Goal: Communication & Community: Connect with others

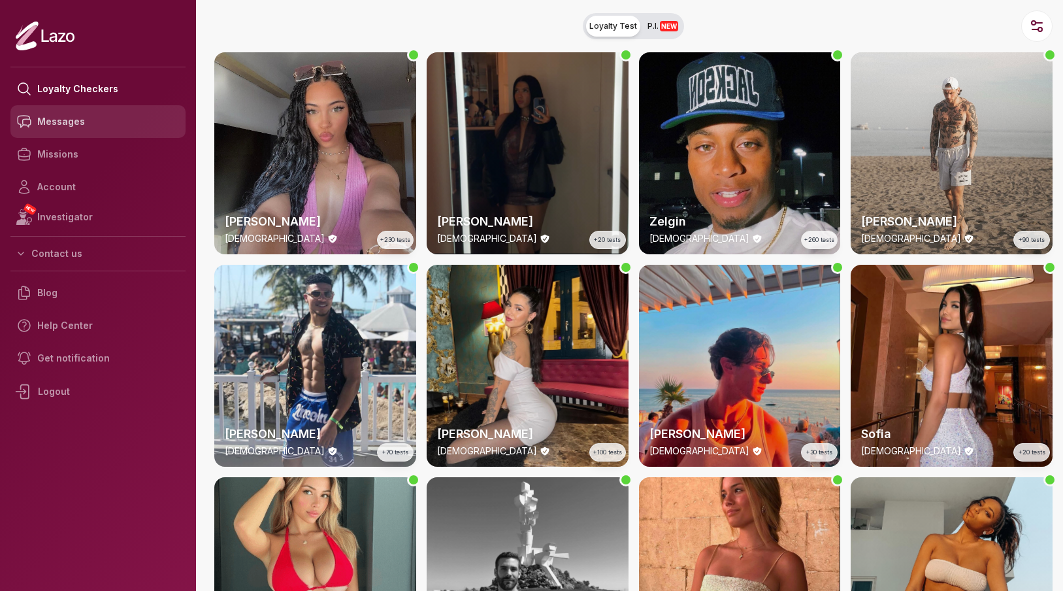
click at [63, 126] on link "Messages" at bounding box center [97, 121] width 175 height 33
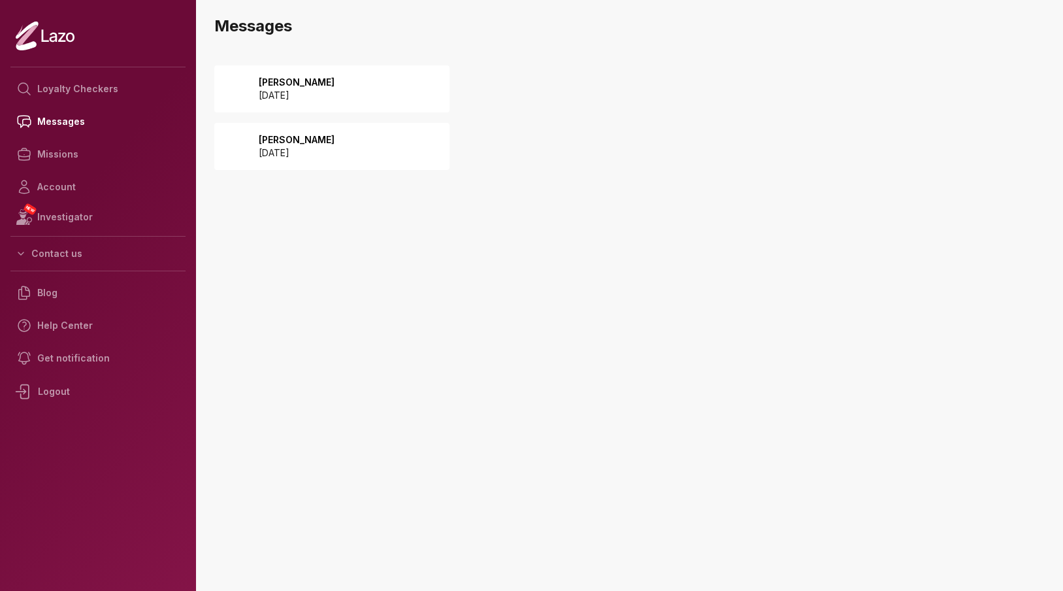
click at [361, 87] on div "Michael 2025 September 14" at bounding box center [331, 88] width 235 height 47
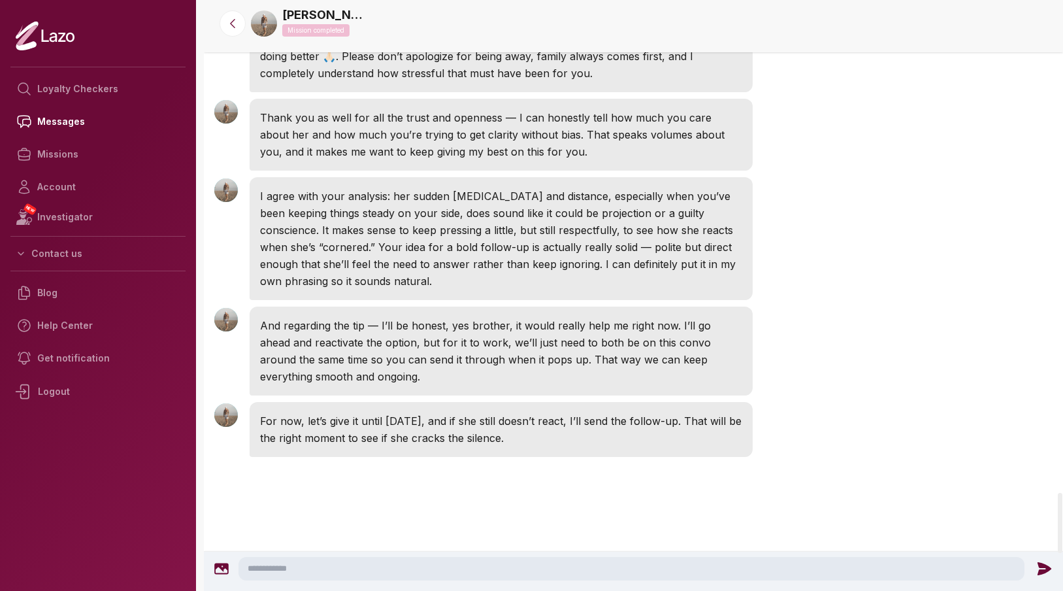
scroll to position [4859, 0]
